Goal: Navigation & Orientation: Find specific page/section

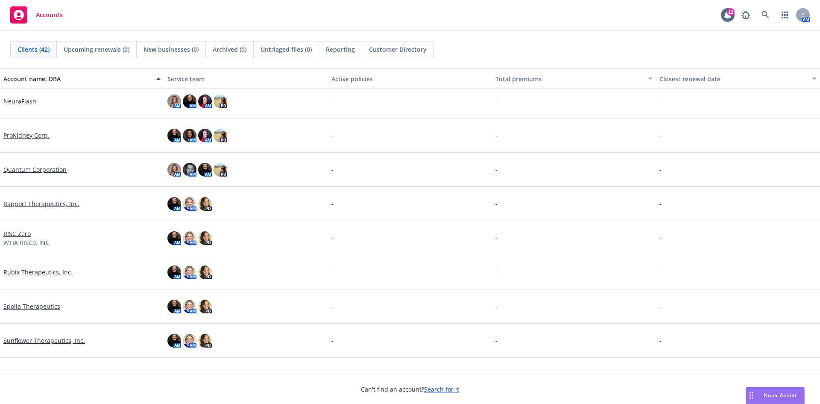
scroll to position [983, 0]
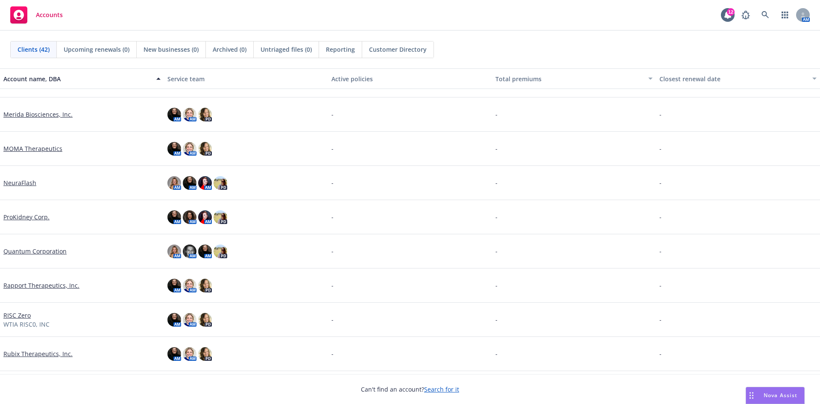
click at [25, 220] on link "ProKidney Corp." at bounding box center [26, 216] width 46 height 9
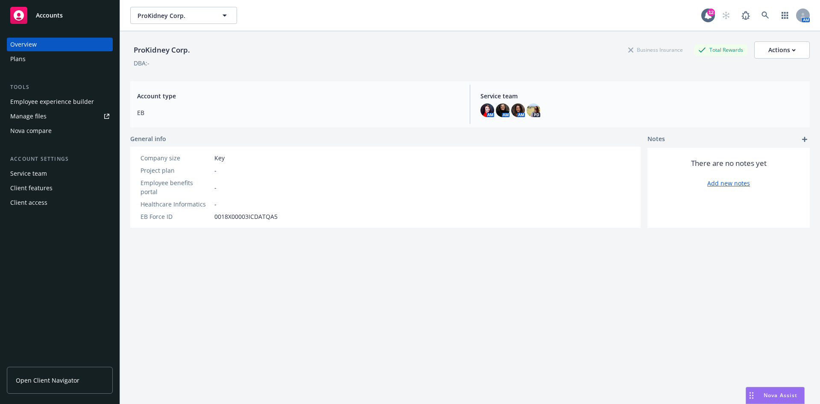
click at [67, 101] on div "Employee experience builder" at bounding box center [52, 102] width 84 height 14
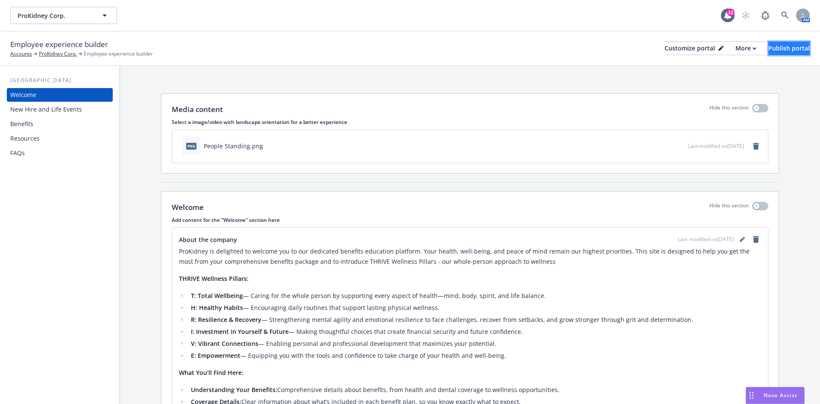
click at [772, 53] on div "Publish portal" at bounding box center [789, 48] width 41 height 13
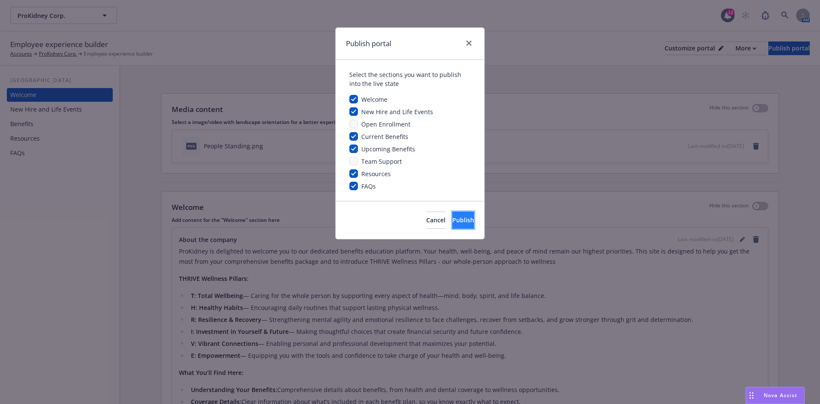
click at [452, 223] on span "Publish" at bounding box center [463, 220] width 22 height 8
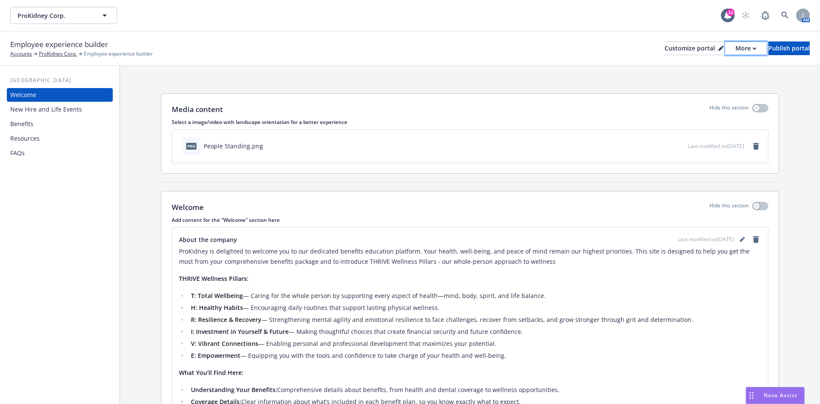
click at [731, 48] on button "More" at bounding box center [745, 48] width 41 height 14
click at [705, 82] on link "Copy portal link" at bounding box center [701, 84] width 78 height 17
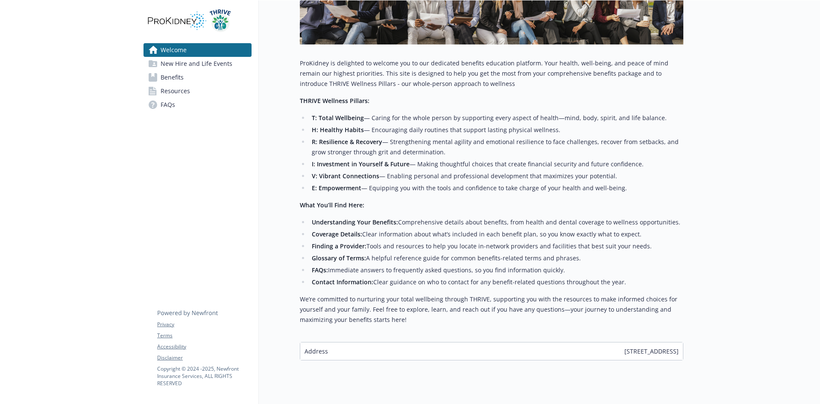
scroll to position [152, 0]
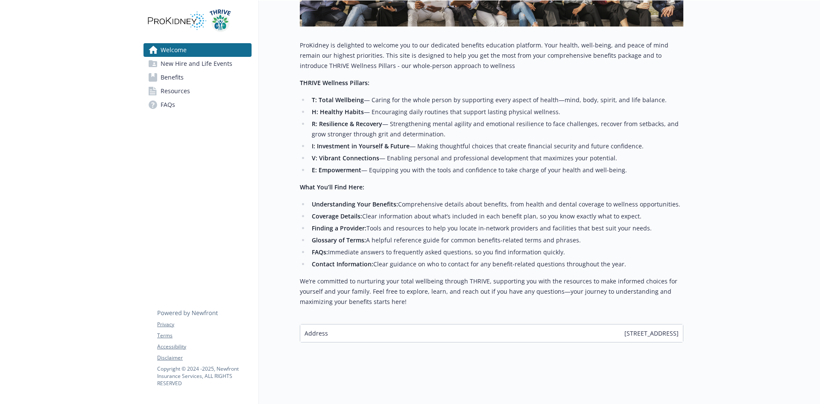
click at [180, 63] on span "New Hire and Life Events" at bounding box center [197, 64] width 72 height 14
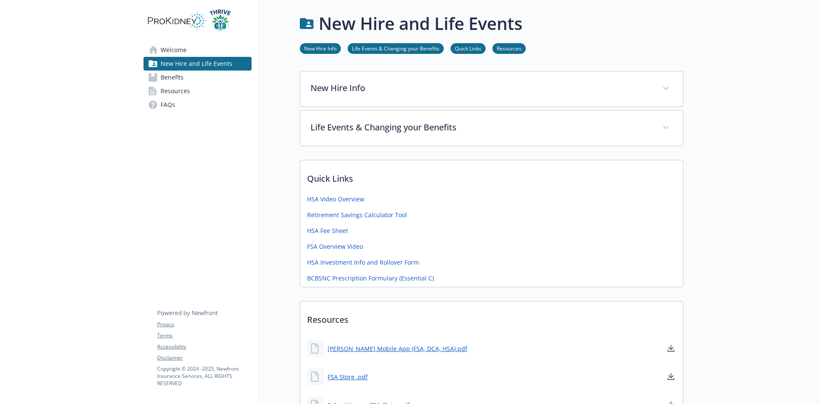
click at [190, 77] on link "Benefits" at bounding box center [198, 77] width 108 height 14
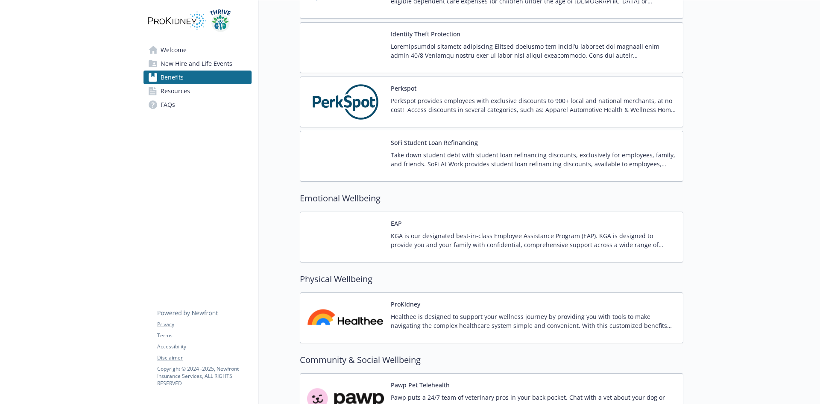
scroll to position [940, 0]
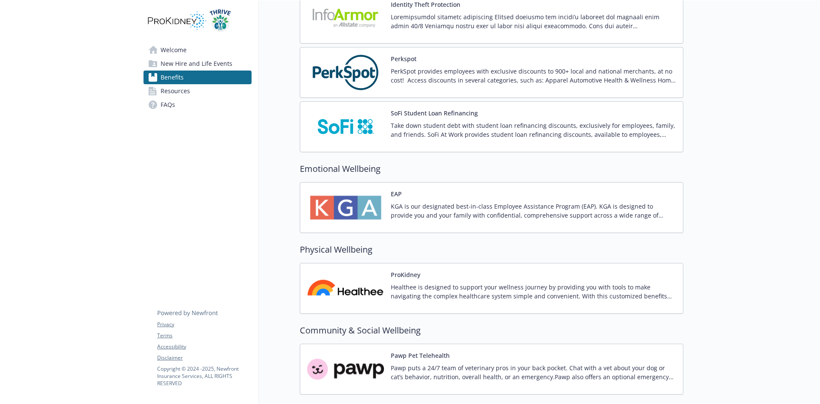
click at [191, 91] on link "Resources" at bounding box center [198, 91] width 108 height 14
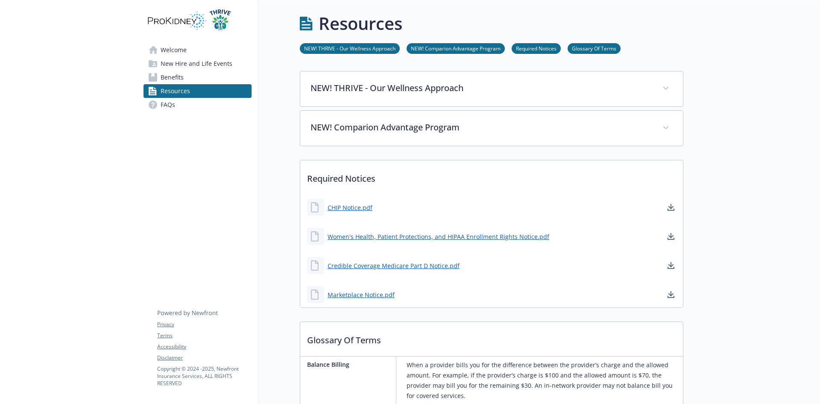
drag, startPoint x: 419, startPoint y: 353, endPoint x: 415, endPoint y: 66, distance: 286.7
click at [185, 107] on link "FAQs" at bounding box center [198, 105] width 108 height 14
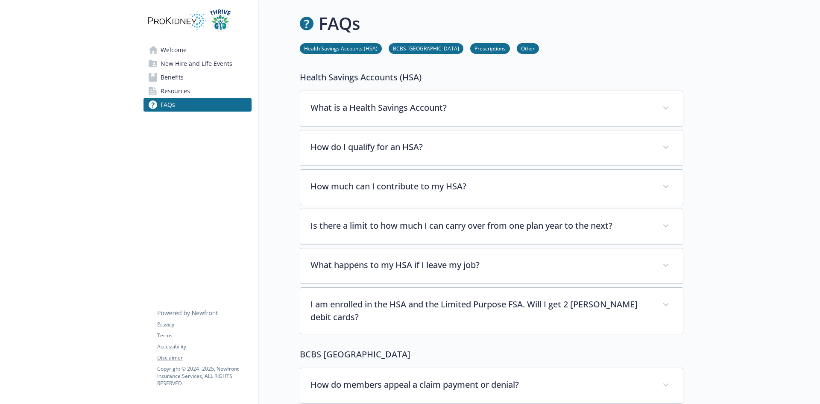
click at [181, 87] on span "Resources" at bounding box center [175, 91] width 29 height 14
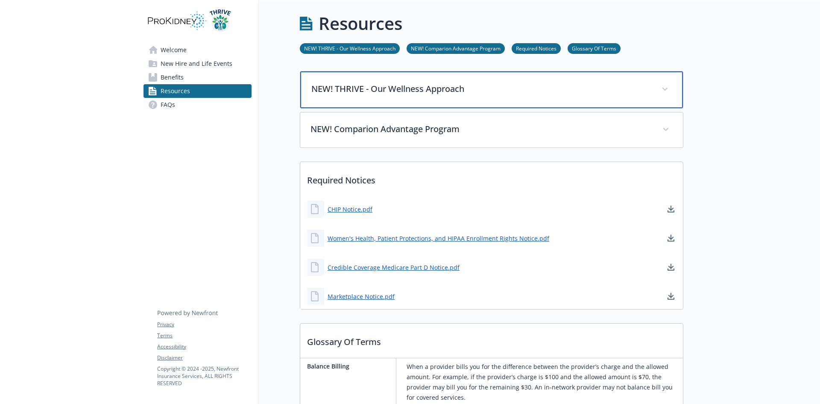
click at [419, 93] on p "NEW! THRIVE - Our Wellness Approach" at bounding box center [481, 88] width 340 height 13
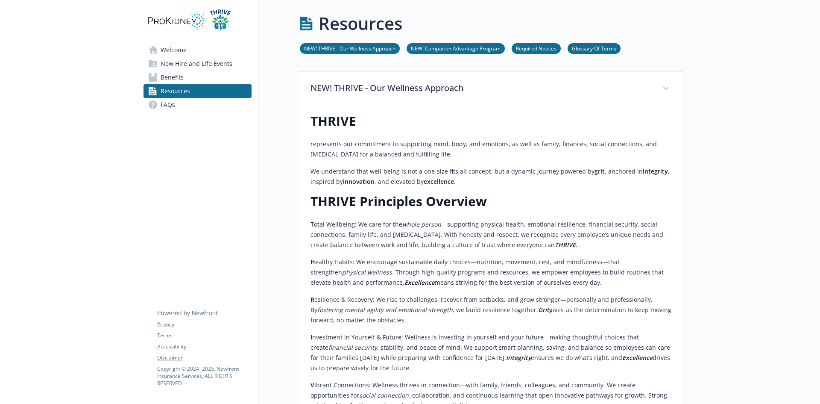
click at [179, 54] on span "Welcome" at bounding box center [174, 50] width 26 height 14
